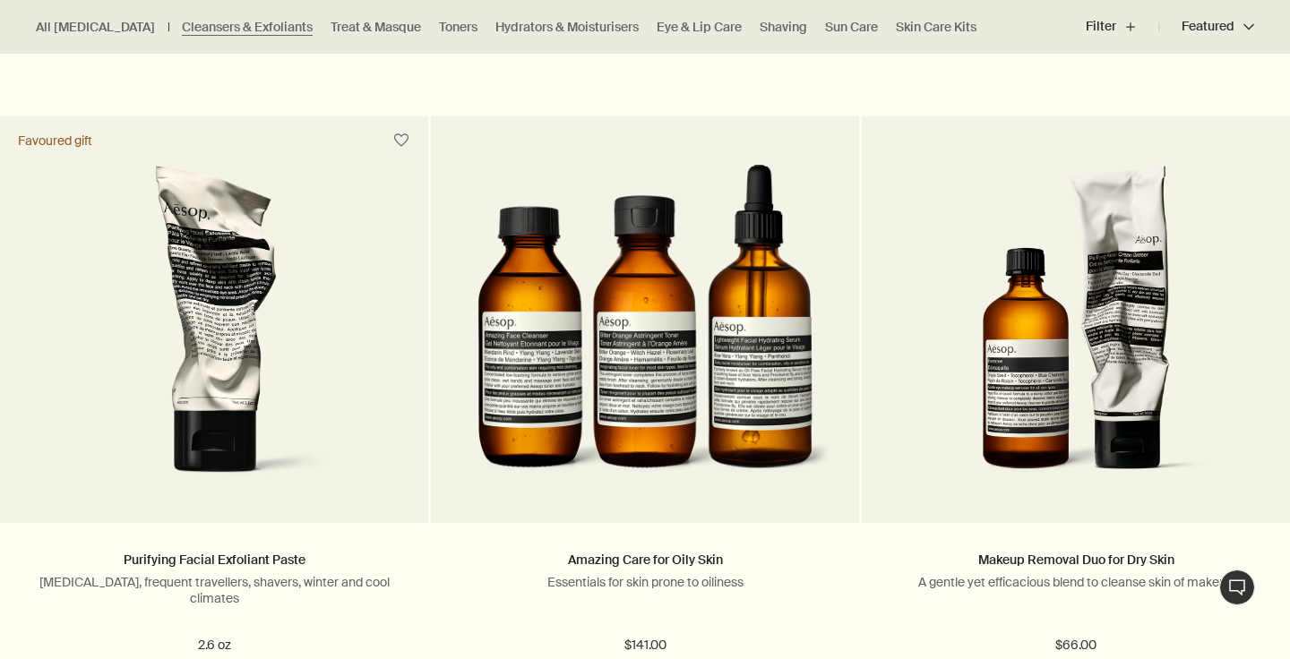
scroll to position [2549, 0]
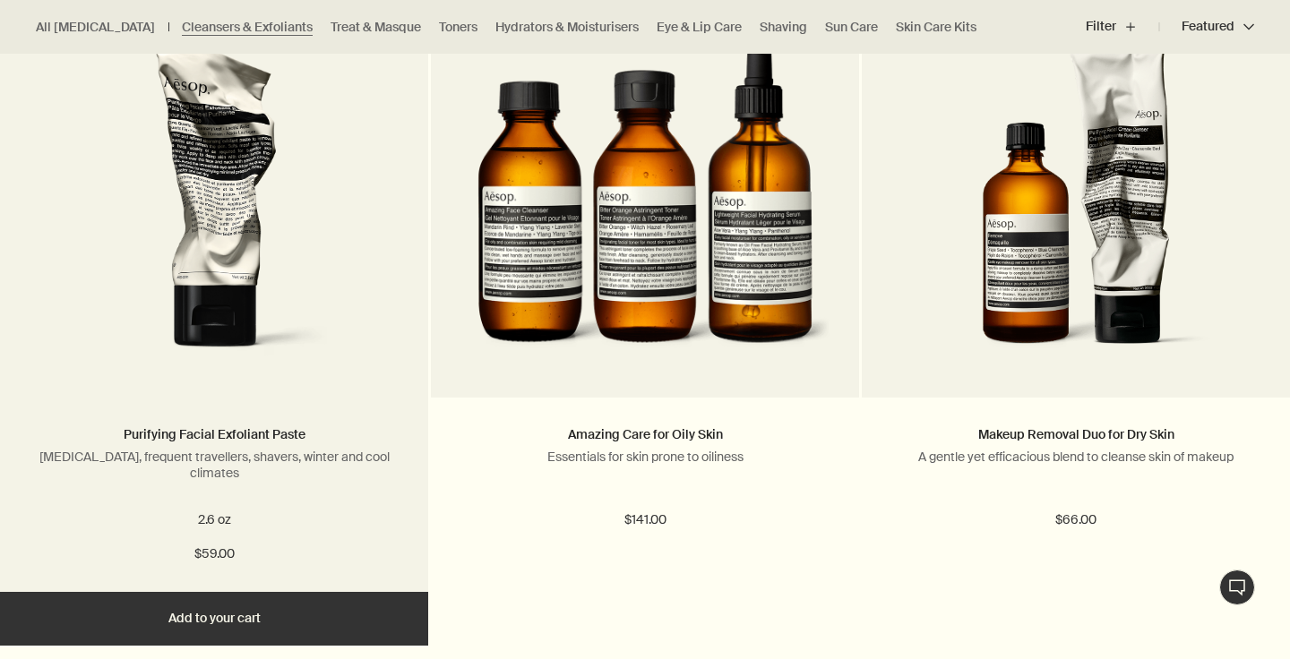
click at [227, 381] on link at bounding box center [214, 218] width 428 height 358
